Goal: Transaction & Acquisition: Purchase product/service

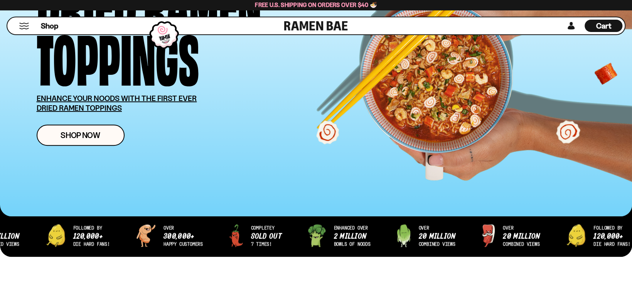
scroll to position [116, 0]
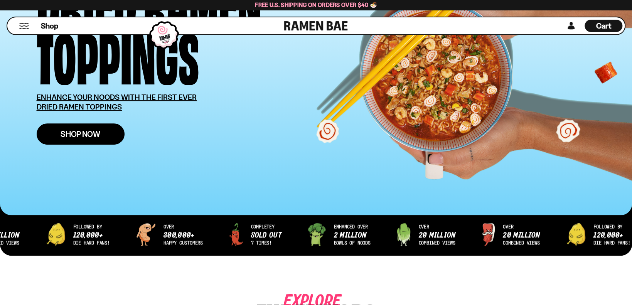
click at [69, 137] on span "Shop Now" at bounding box center [81, 134] width 40 height 8
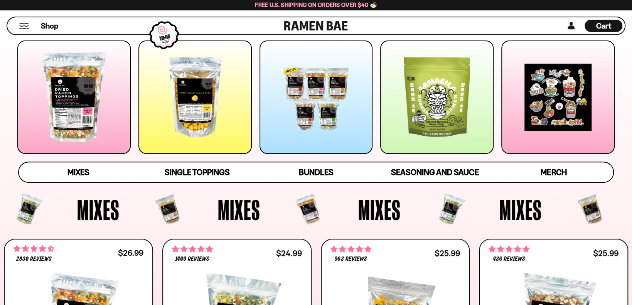
click at [68, 134] on div at bounding box center [73, 96] width 113 height 113
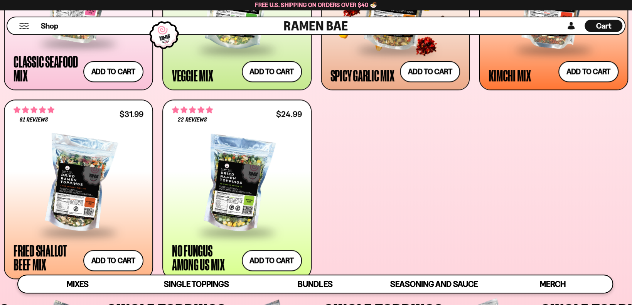
scroll to position [462, 0]
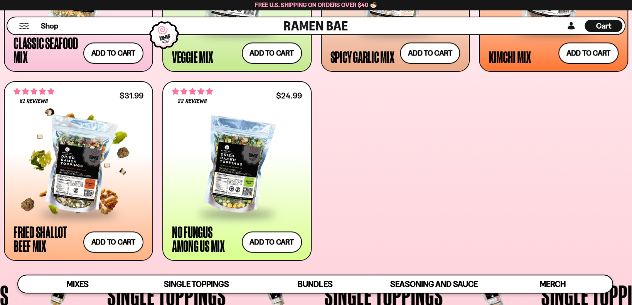
click at [83, 153] on div at bounding box center [78, 165] width 130 height 94
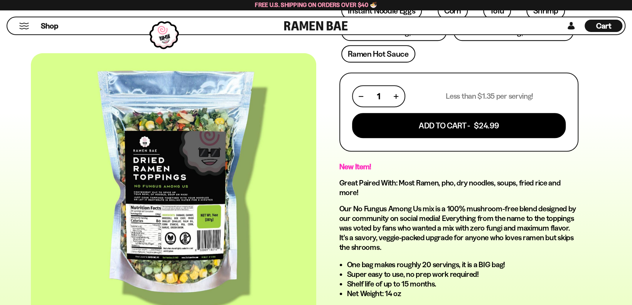
scroll to position [386, 0]
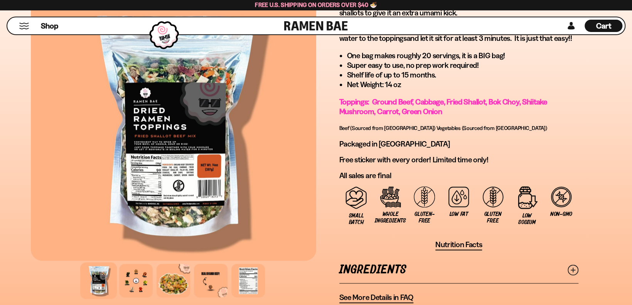
scroll to position [578, 0]
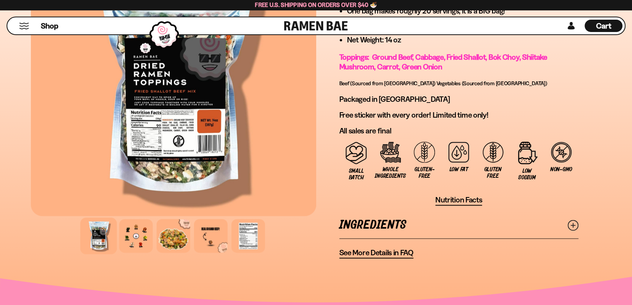
click at [452, 199] on span "Nutrition Facts" at bounding box center [458, 200] width 47 height 10
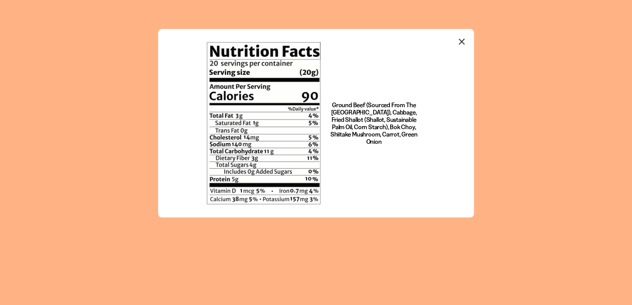
click at [461, 44] on icon "Close modal" at bounding box center [462, 42] width 12 height 12
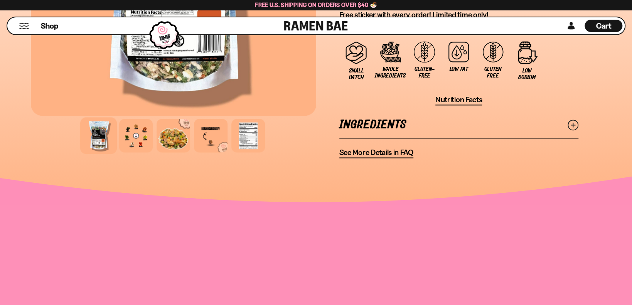
scroll to position [694, 0]
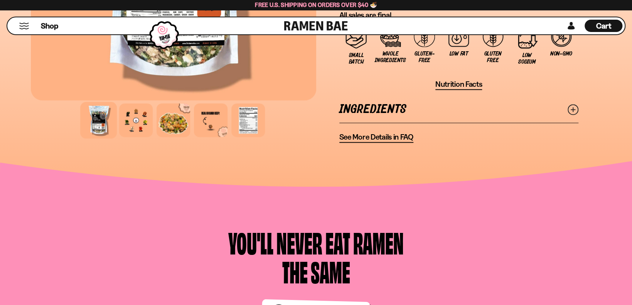
click at [386, 135] on span "See More Details in FAQ" at bounding box center [376, 137] width 74 height 10
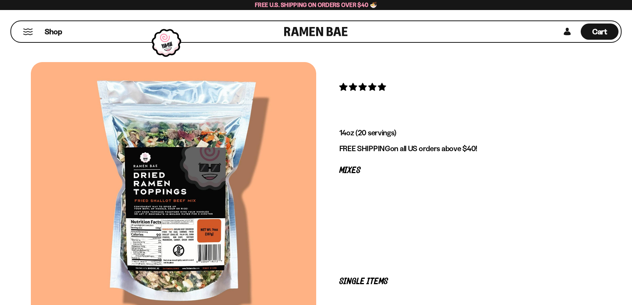
scroll to position [694, 0]
